Goal: Task Accomplishment & Management: Manage account settings

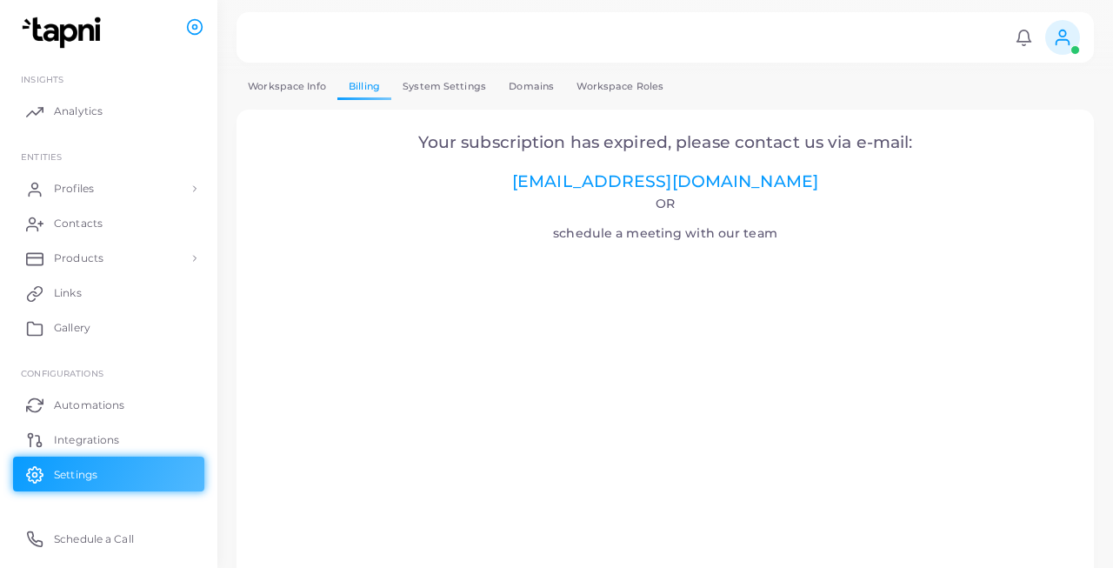
click at [295, 80] on link "Workspace Info" at bounding box center [286, 86] width 101 height 25
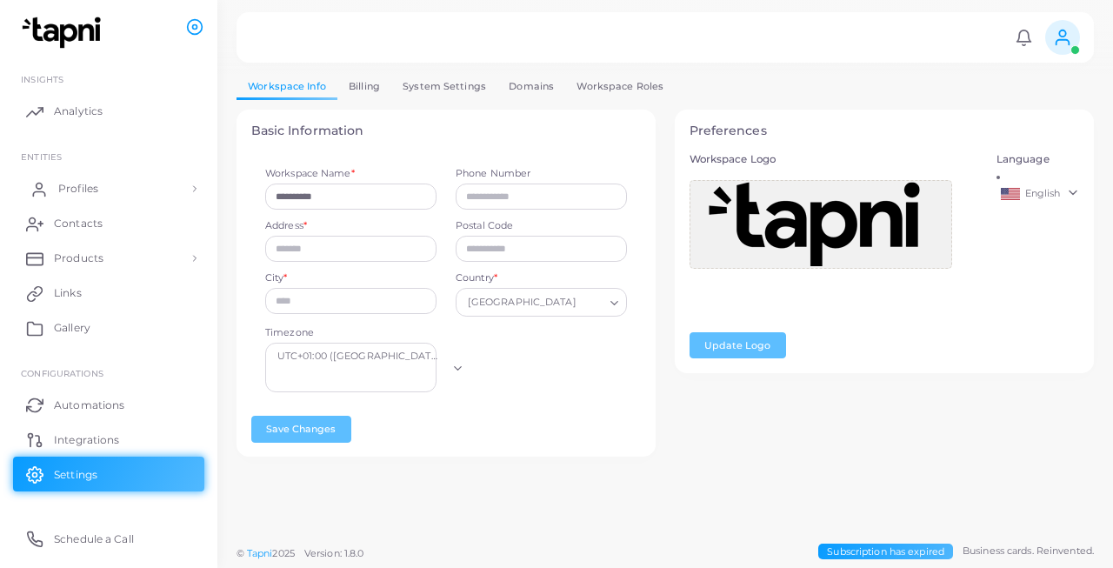
click at [134, 193] on link "Profiles" at bounding box center [108, 188] width 191 height 35
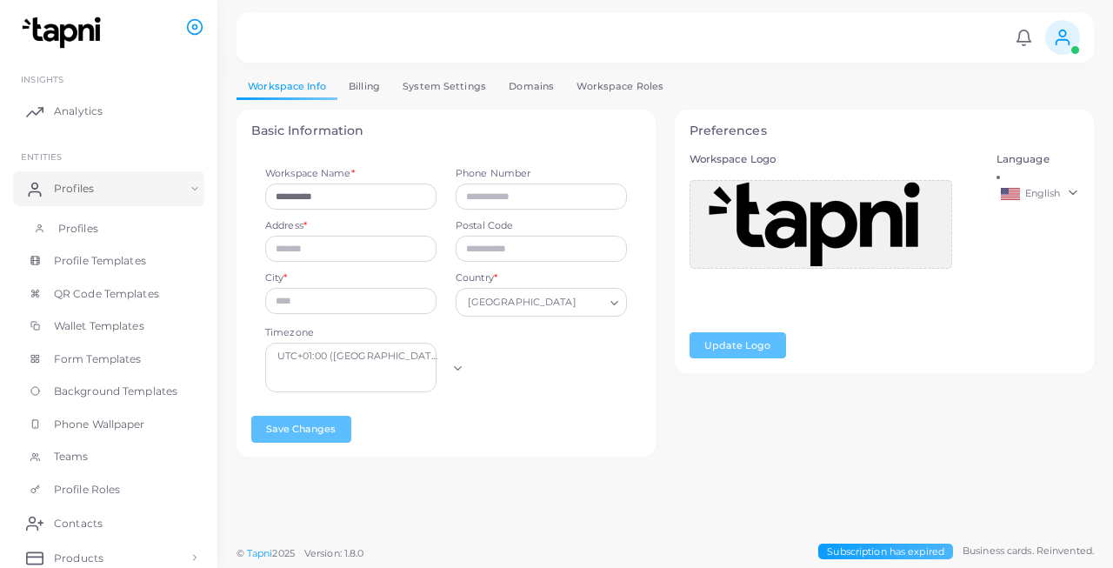
click at [123, 229] on link "Profiles" at bounding box center [108, 228] width 191 height 33
